Goal: Communication & Community: Answer question/provide support

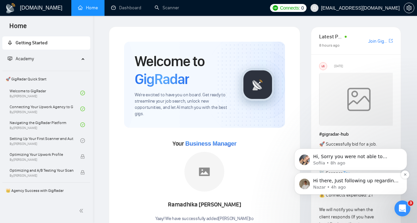
click at [351, 180] on p "Hi there, Just following up regarding your recent request. Is there anything el…" at bounding box center [356, 181] width 86 height 7
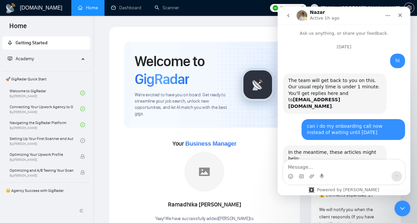
scroll to position [29, 0]
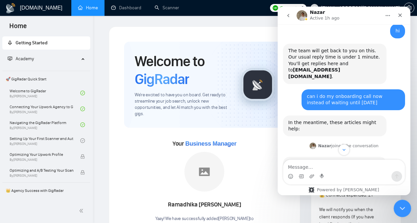
click at [403, 203] on div "Close Intercom Messenger" at bounding box center [401, 208] width 16 height 16
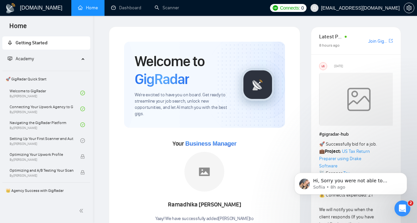
scroll to position [366, 0]
click at [349, 189] on p "Sofiia • 8h ago" at bounding box center [356, 188] width 86 height 6
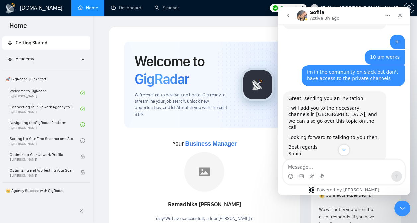
scroll to position [3143, 0]
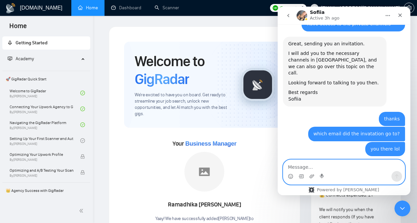
click at [330, 167] on textarea "Message…" at bounding box center [343, 165] width 121 height 11
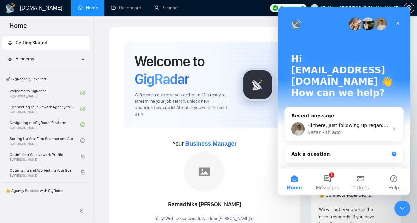
scroll to position [0, 0]
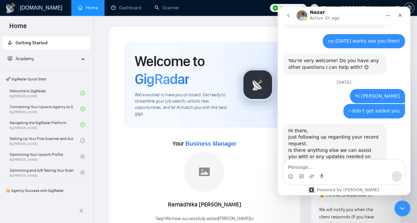
scroll to position [366, 0]
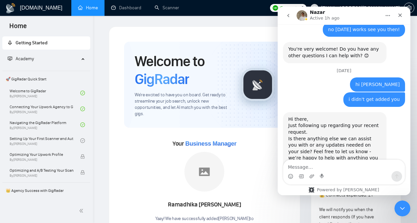
click at [288, 18] on icon "go back" at bounding box center [287, 15] width 5 height 5
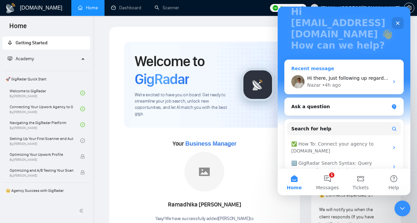
scroll to position [64, 0]
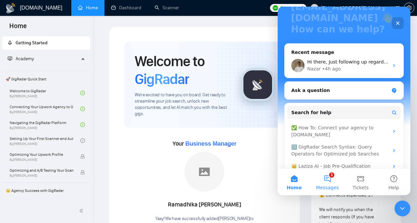
click at [335, 175] on button "1 Messages" at bounding box center [327, 182] width 33 height 27
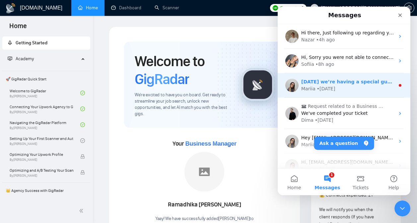
click at [345, 88] on div "Mariia • [DATE]" at bounding box center [347, 89] width 93 height 7
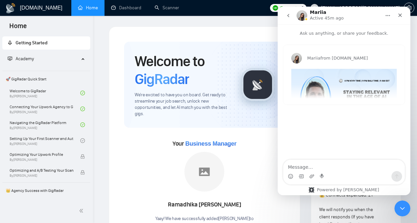
click at [289, 18] on icon "go back" at bounding box center [287, 15] width 5 height 5
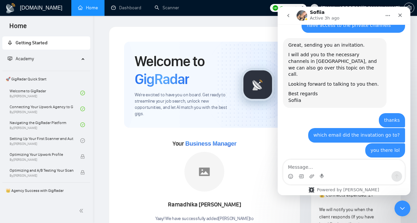
scroll to position [3143, 0]
type textarea "hi"
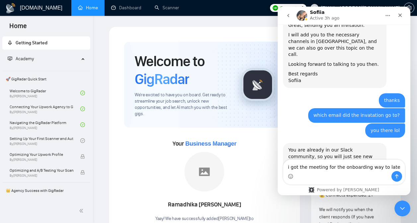
type textarea "i got the meeting for the onboarding way to late."
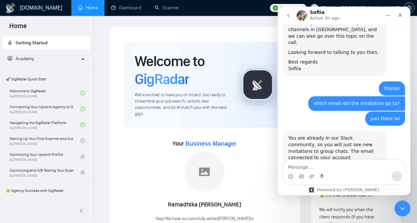
scroll to position [3184, 0]
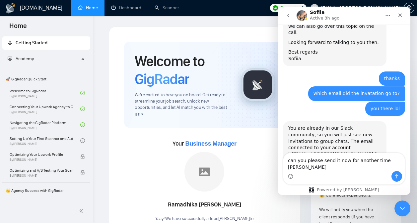
type textarea "can you please send it now for another time [DATE]"
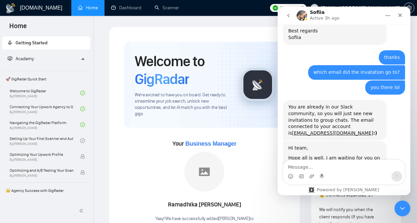
scroll to position [3206, 0]
